Goal: Check status: Check status

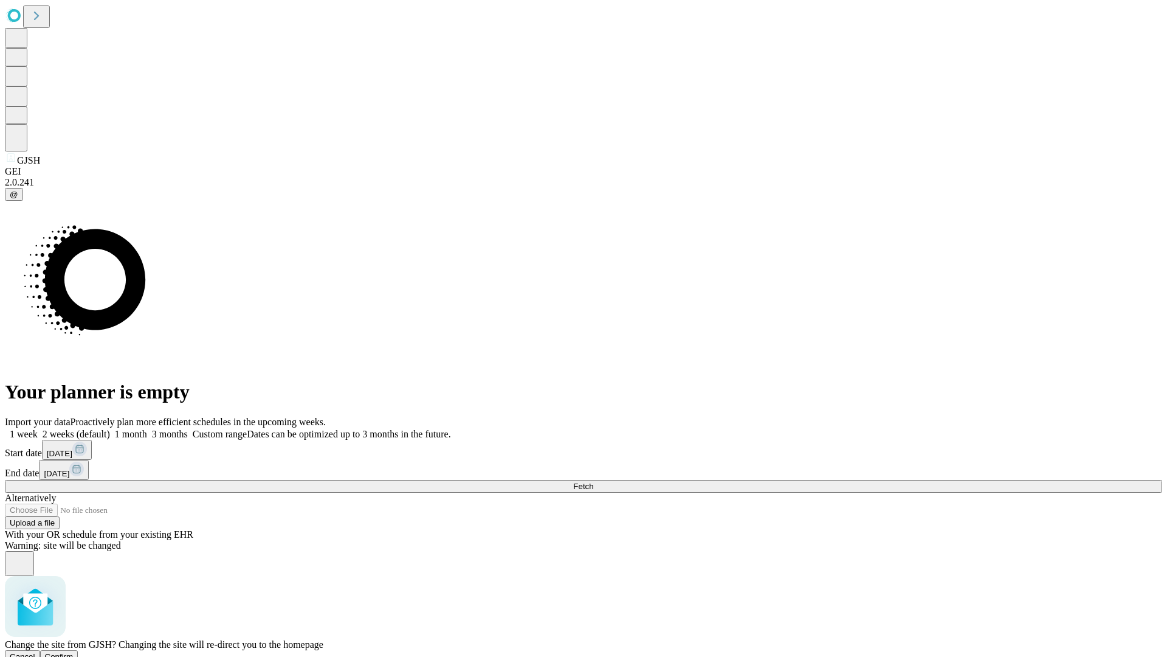
click at [74, 652] on span "Confirm" at bounding box center [59, 656] width 29 height 9
click at [38, 429] on label "1 week" at bounding box center [21, 434] width 33 height 10
click at [593, 481] on span "Fetch" at bounding box center [583, 485] width 20 height 9
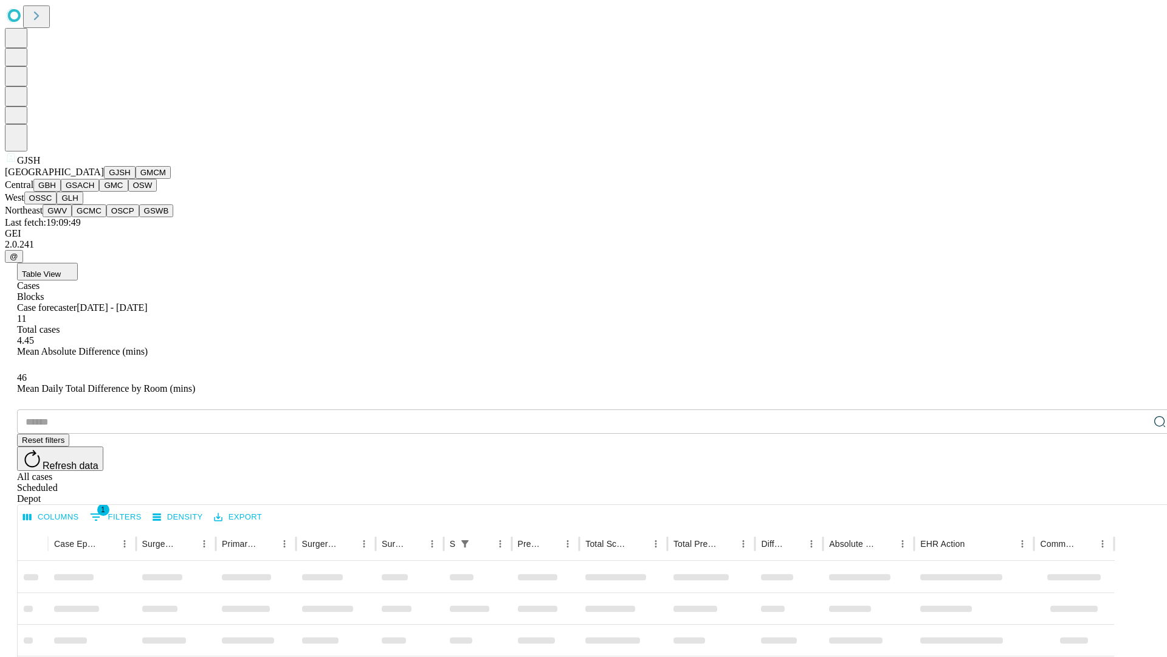
click at [136, 179] on button "GMCM" at bounding box center [153, 172] width 35 height 13
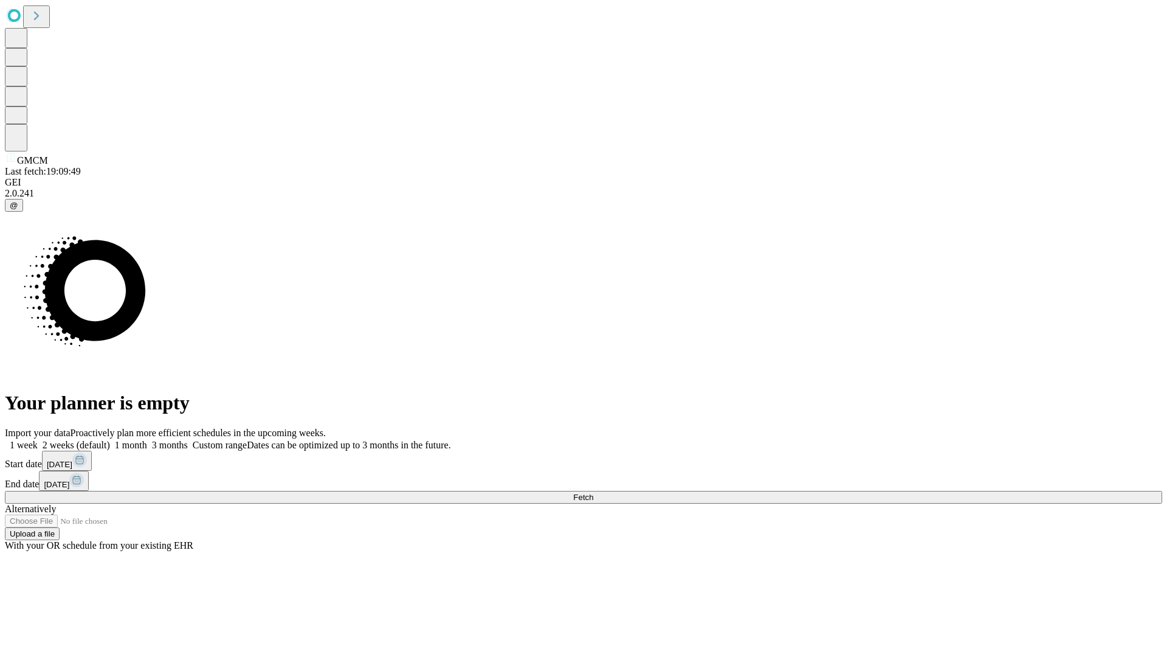
click at [38, 440] on label "1 week" at bounding box center [21, 445] width 33 height 10
click at [593, 492] on span "Fetch" at bounding box center [583, 496] width 20 height 9
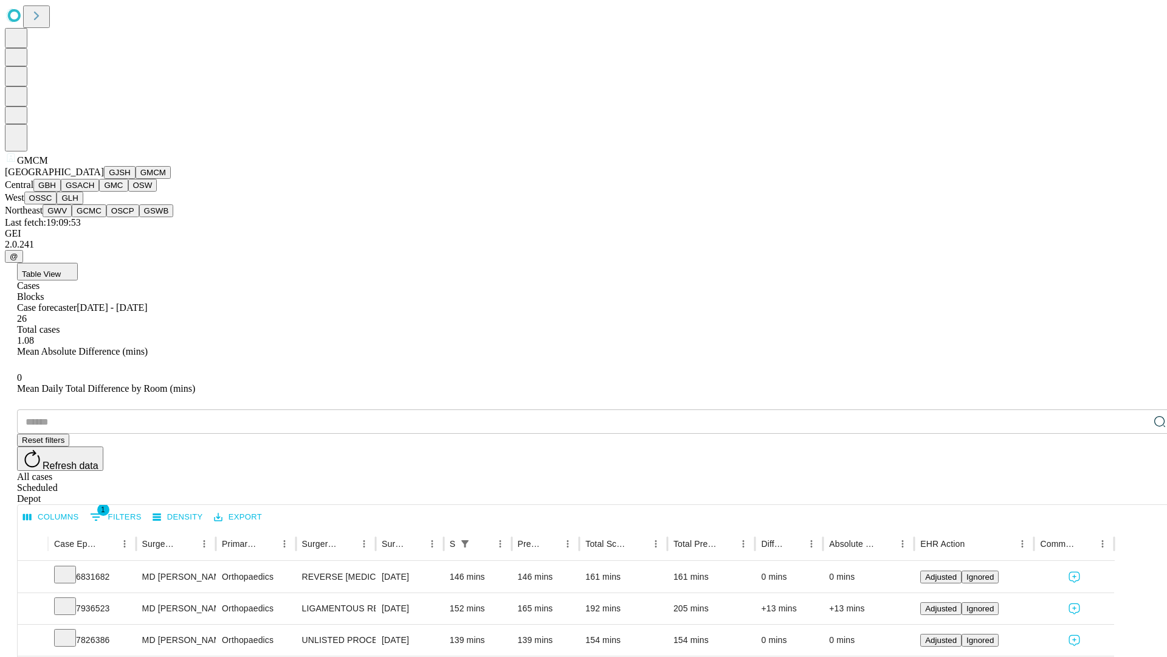
click at [61, 191] on button "GBH" at bounding box center [46, 185] width 27 height 13
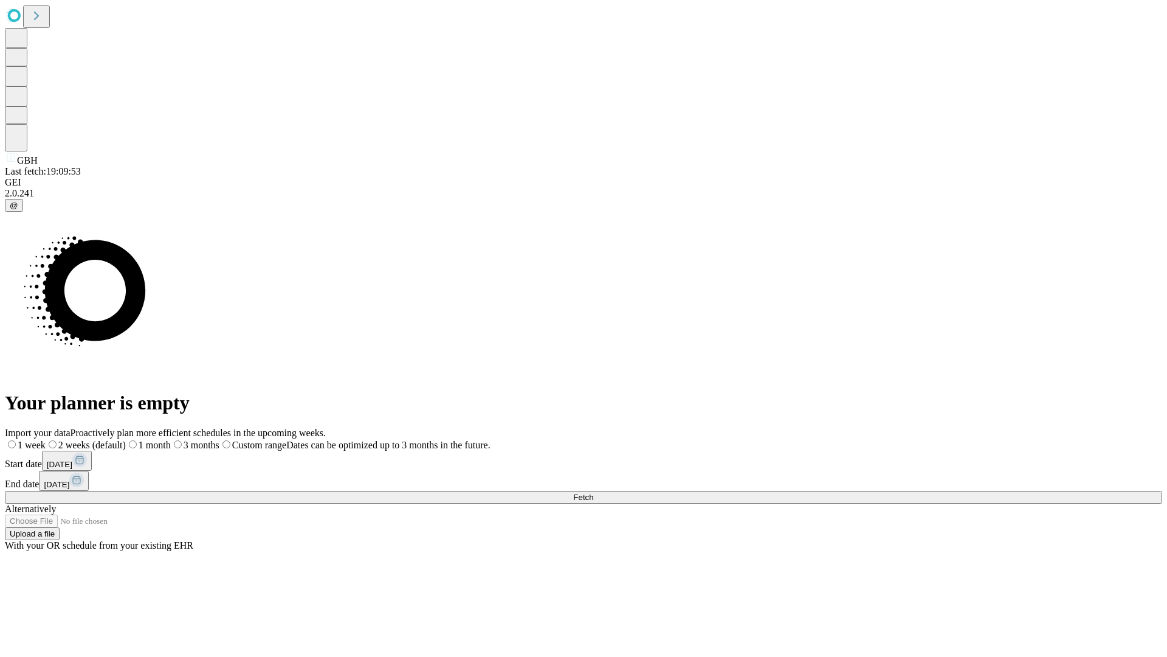
click at [593, 492] on span "Fetch" at bounding box center [583, 496] width 20 height 9
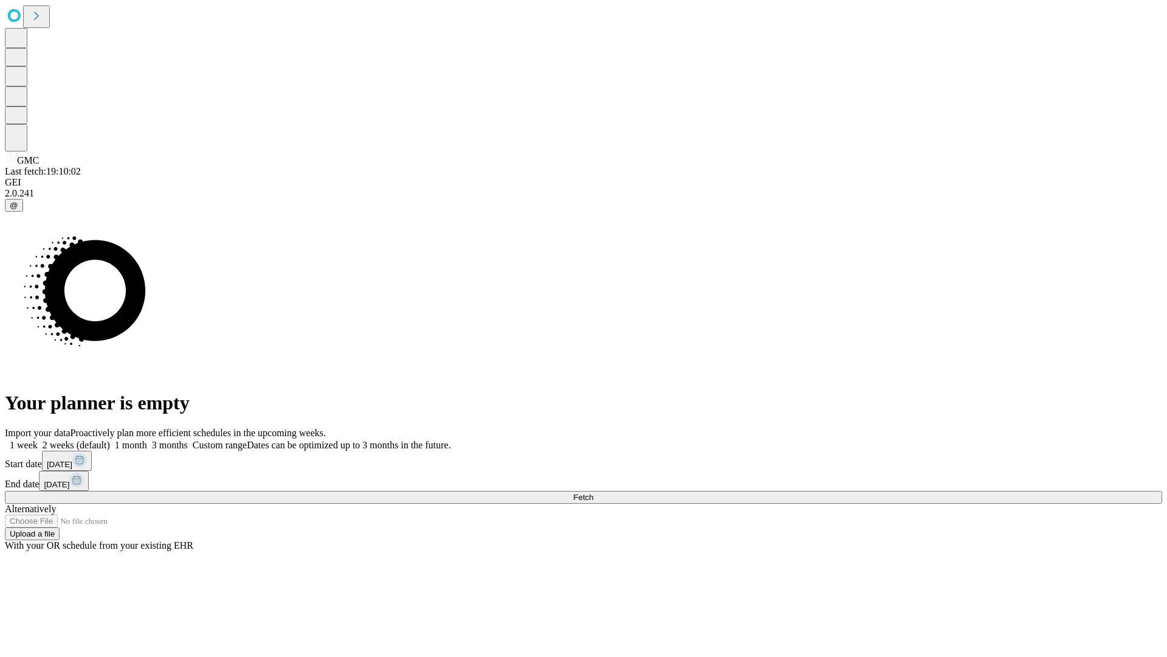
click at [593, 492] on span "Fetch" at bounding box center [583, 496] width 20 height 9
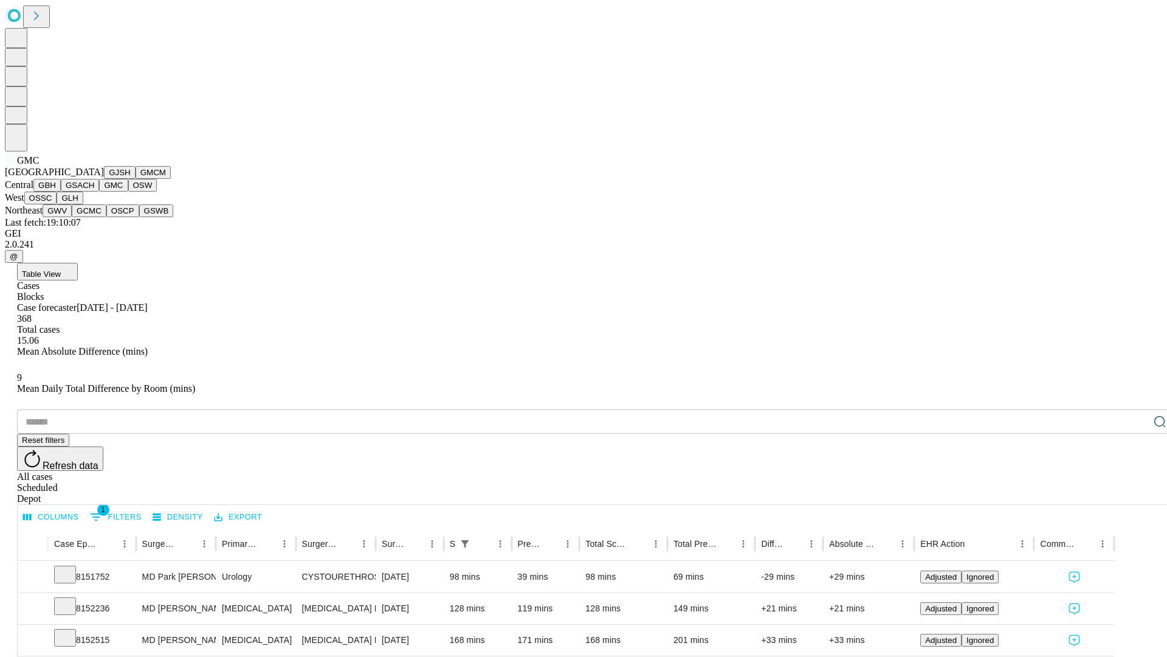
click at [128, 191] on button "OSW" at bounding box center [142, 185] width 29 height 13
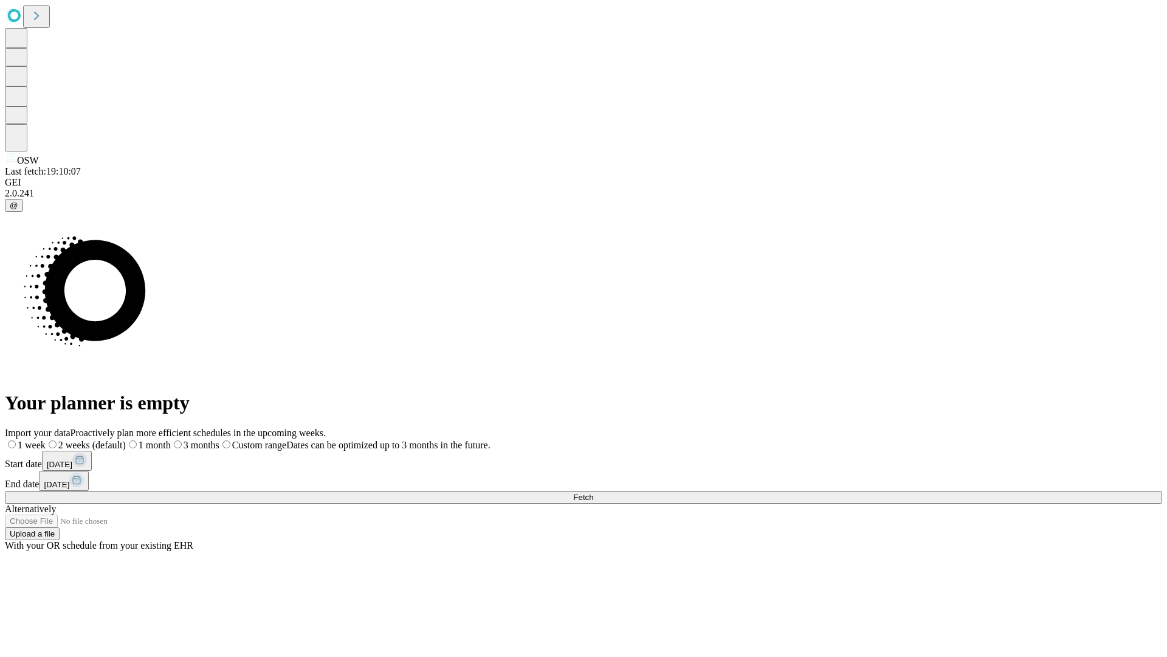
click at [46, 440] on label "1 week" at bounding box center [25, 445] width 41 height 10
click at [593, 492] on span "Fetch" at bounding box center [583, 496] width 20 height 9
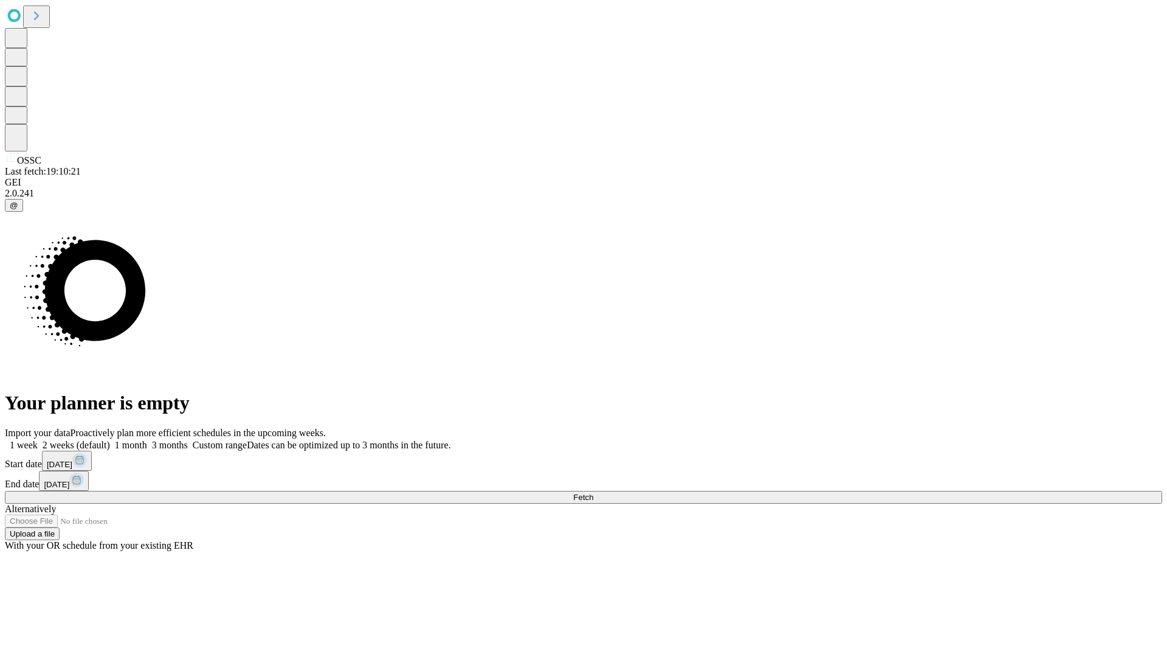
click at [593, 492] on span "Fetch" at bounding box center [583, 496] width 20 height 9
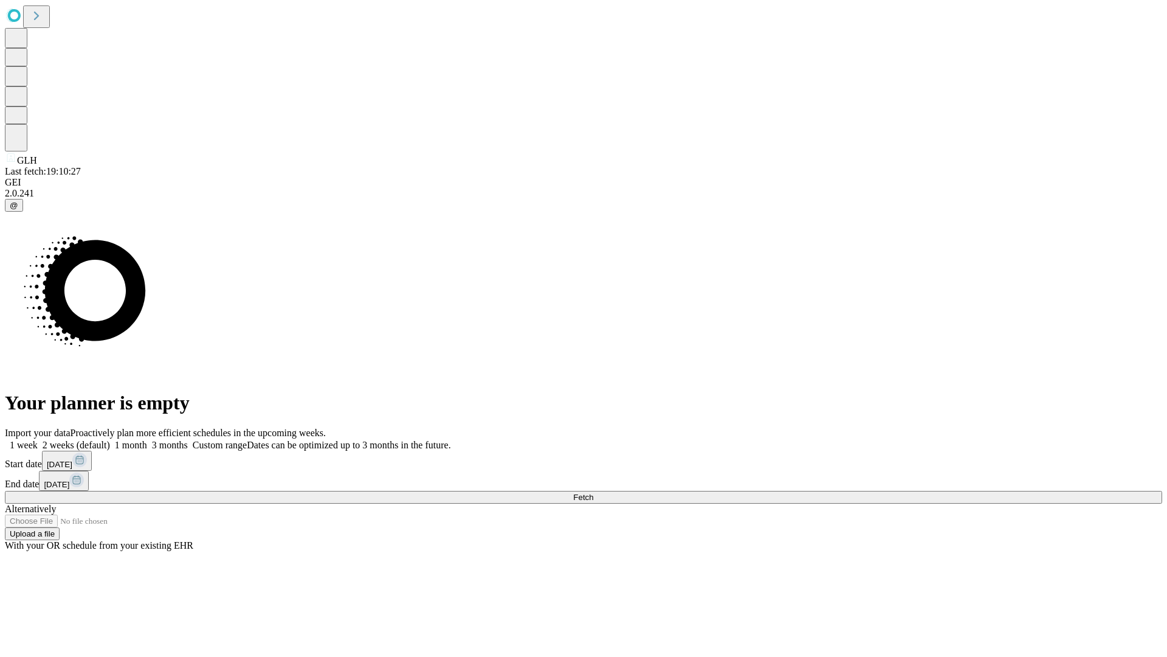
click at [38, 440] on label "1 week" at bounding box center [21, 445] width 33 height 10
click at [593, 492] on span "Fetch" at bounding box center [583, 496] width 20 height 9
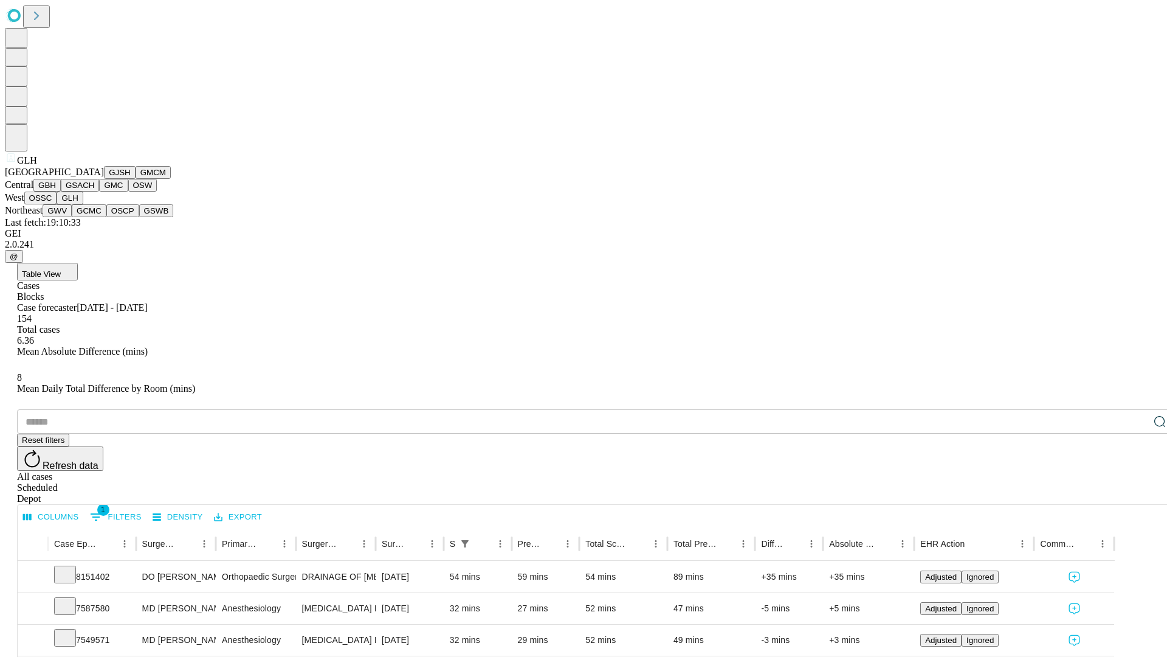
click at [72, 217] on button "GWV" at bounding box center [57, 210] width 29 height 13
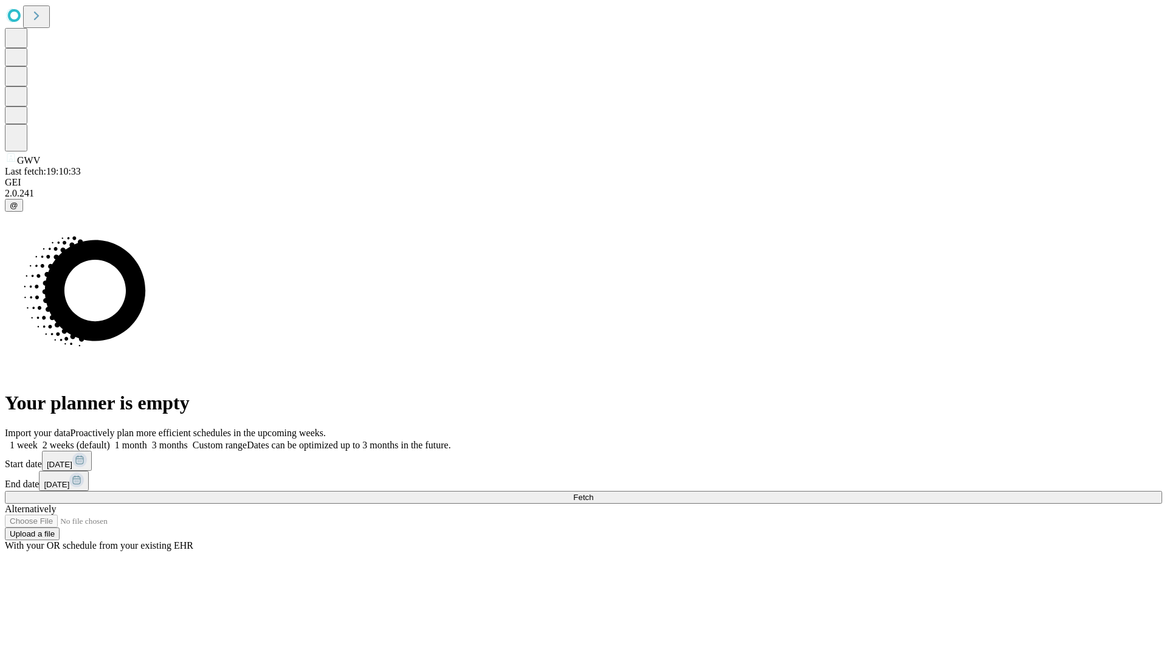
click at [38, 440] on label "1 week" at bounding box center [21, 445] width 33 height 10
click at [593, 492] on span "Fetch" at bounding box center [583, 496] width 20 height 9
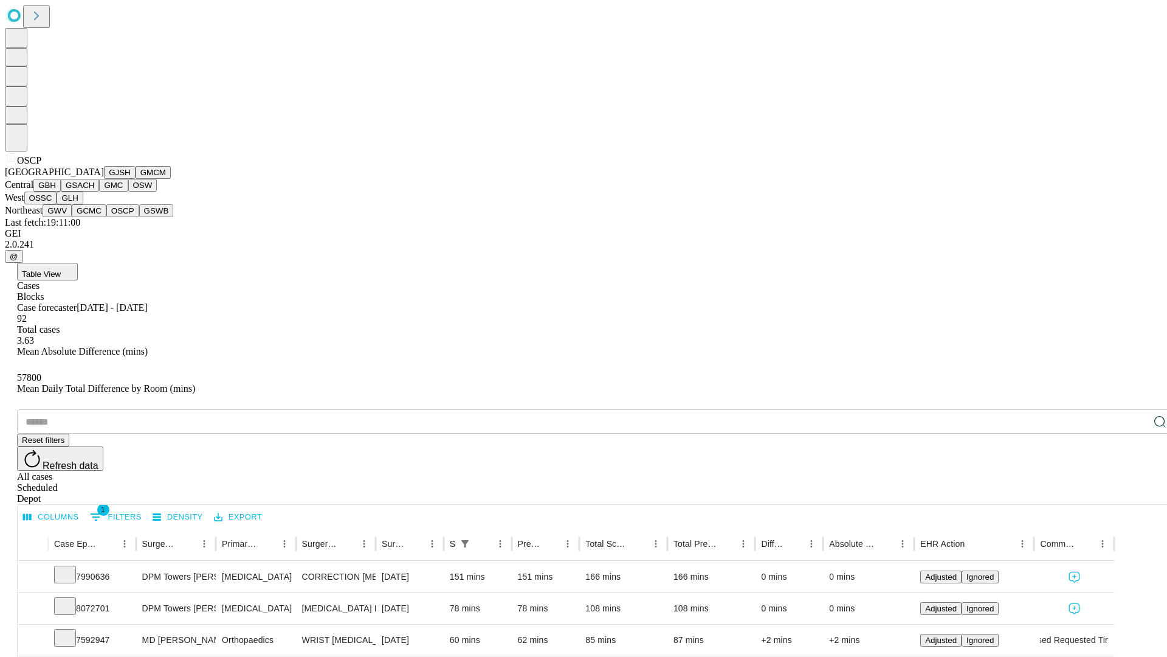
click at [139, 217] on button "GSWB" at bounding box center [156, 210] width 35 height 13
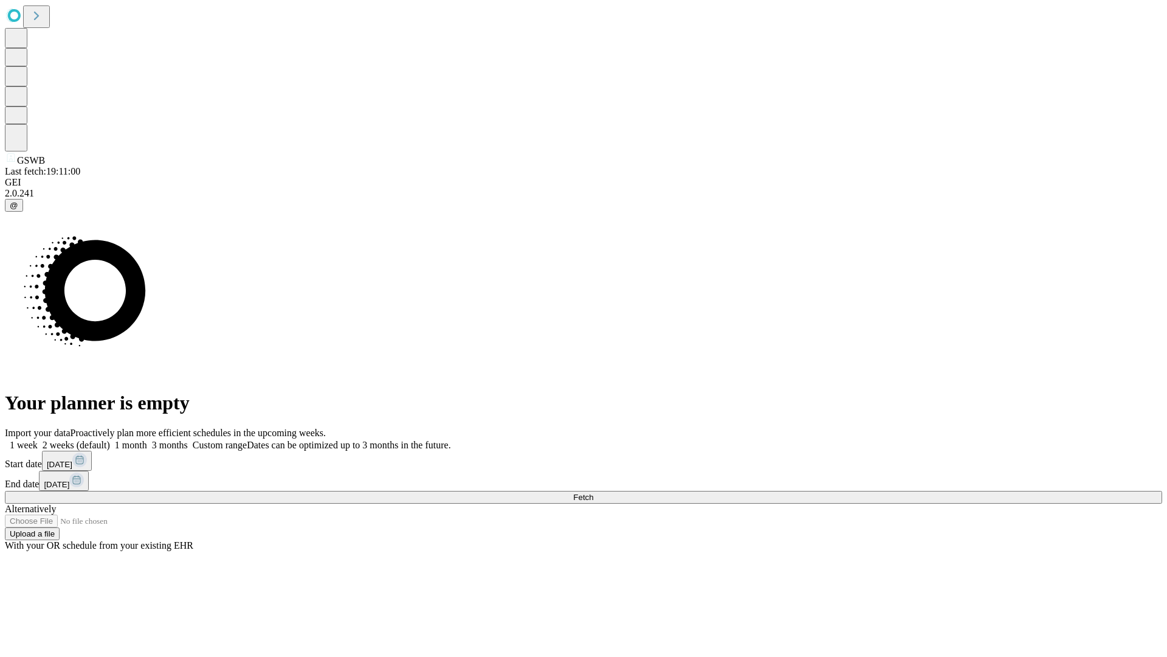
click at [38, 440] on label "1 week" at bounding box center [21, 445] width 33 height 10
click at [593, 492] on span "Fetch" at bounding box center [583, 496] width 20 height 9
